Goal: Navigation & Orientation: Find specific page/section

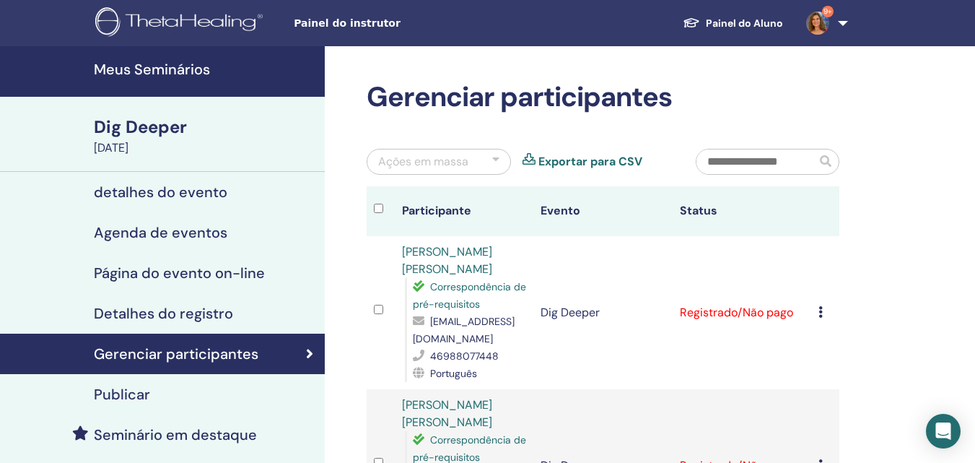
click at [174, 66] on h4 "Meus Seminários" at bounding box center [205, 69] width 222 height 17
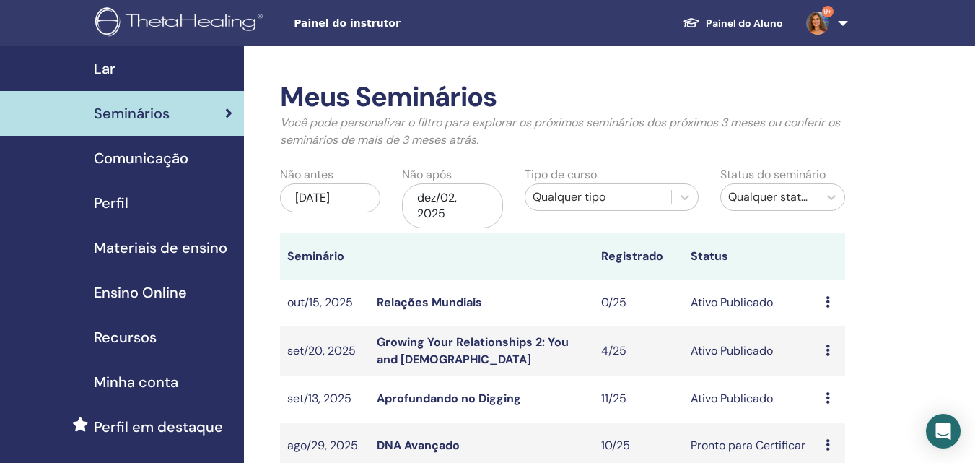
click at [449, 339] on link "Growing Your Relationships 2: You and God" at bounding box center [473, 350] width 192 height 32
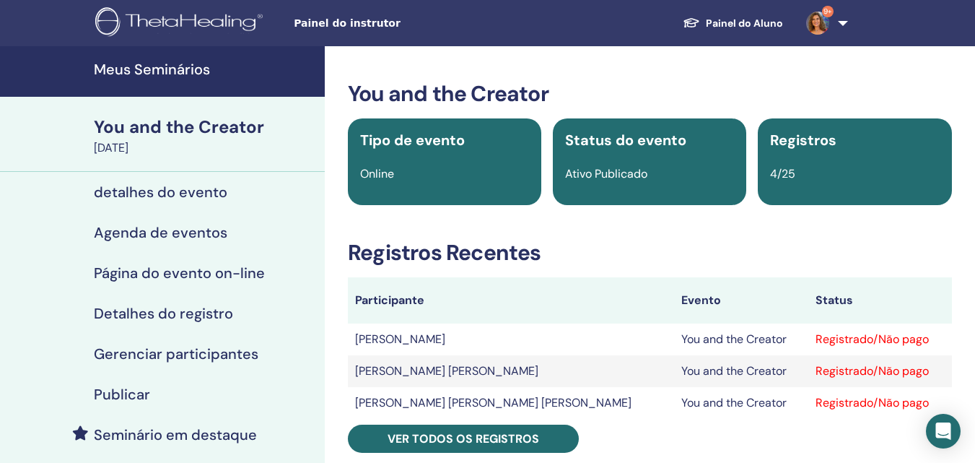
click at [177, 67] on h4 "Meus Seminários" at bounding box center [205, 69] width 222 height 17
